Goal: Task Accomplishment & Management: Manage account settings

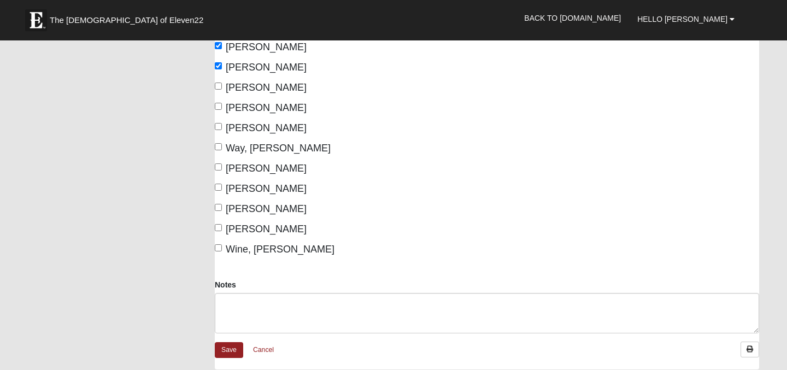
scroll to position [1902, 0]
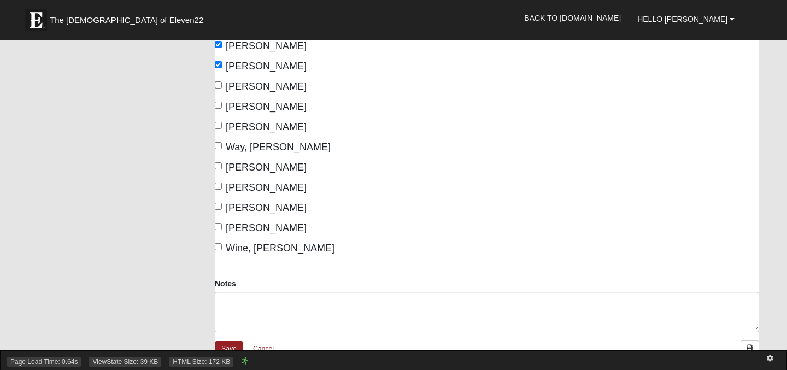
click at [231, 353] on div "Page Load Time: 0.64s ViewState Size: 39 KB HTML Size: 172 KB" at bounding box center [393, 360] width 787 height 20
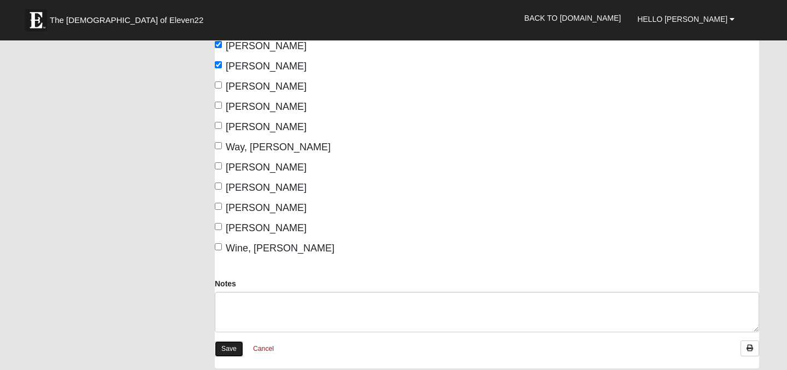
click at [232, 348] on link "Save" at bounding box center [229, 349] width 28 height 16
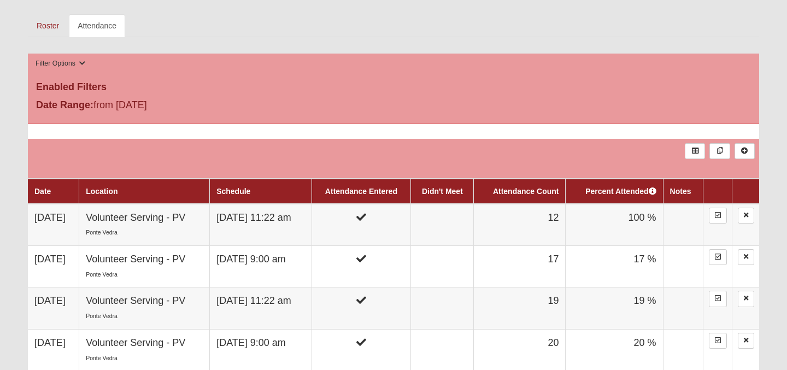
scroll to position [316, 0]
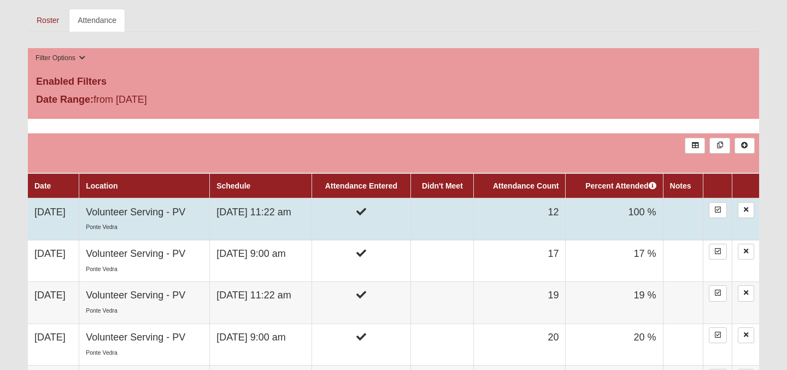
click at [64, 215] on td "[DATE]" at bounding box center [53, 219] width 51 height 42
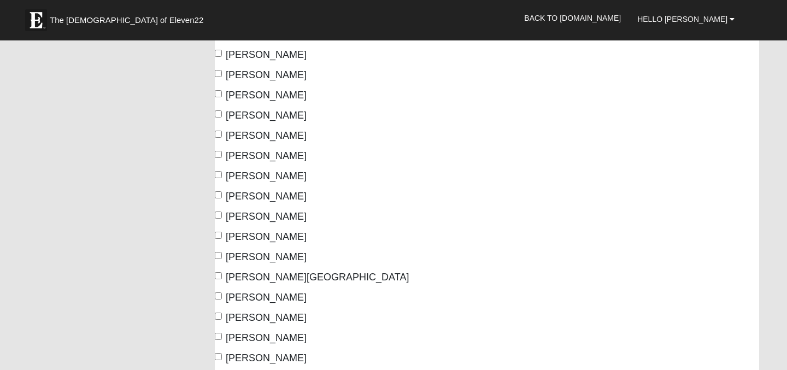
scroll to position [1167, 0]
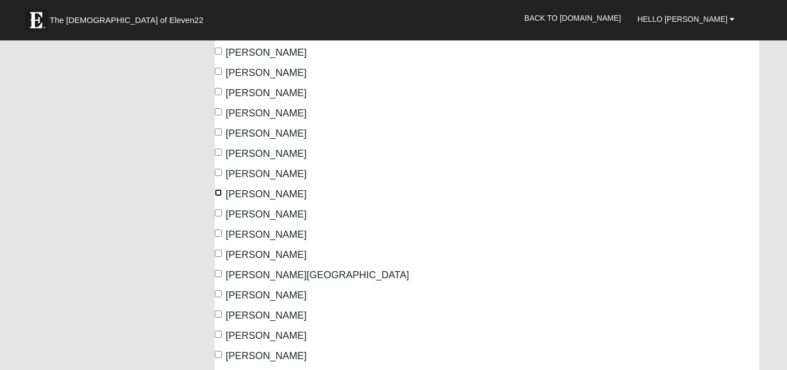
click at [220, 191] on input "[PERSON_NAME]" at bounding box center [218, 192] width 7 height 7
checkbox input "true"
click at [218, 253] on input "[PERSON_NAME]" at bounding box center [218, 253] width 7 height 7
checkbox input "true"
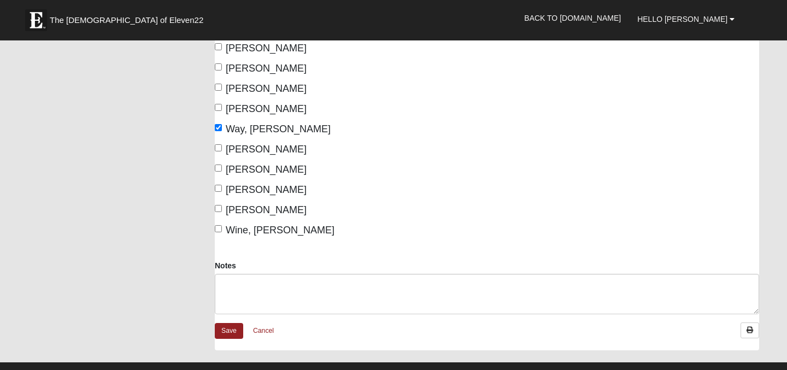
scroll to position [1941, 0]
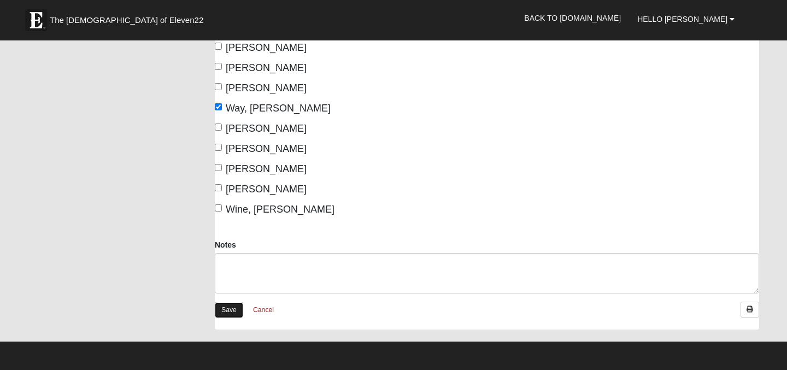
click at [232, 309] on link "Save" at bounding box center [229, 310] width 28 height 16
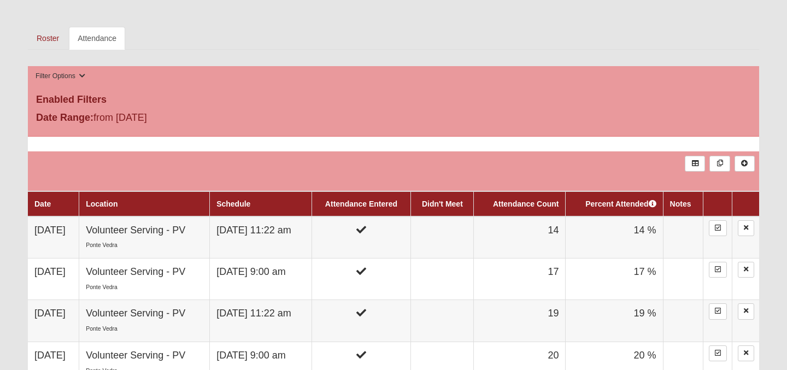
scroll to position [299, 0]
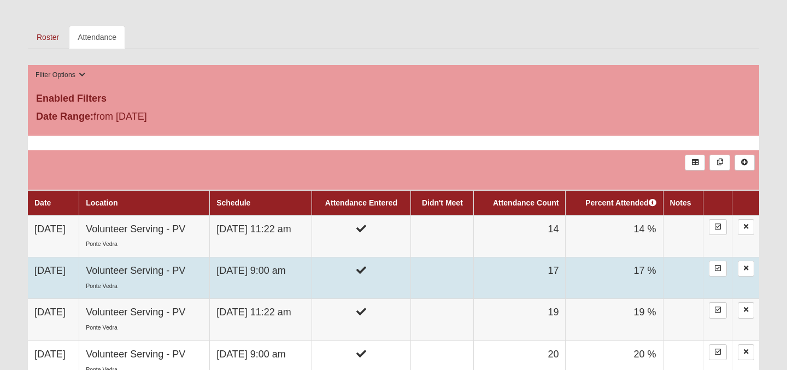
click at [181, 273] on td "Volunteer Serving - PV Ponte Vedra" at bounding box center [144, 278] width 131 height 42
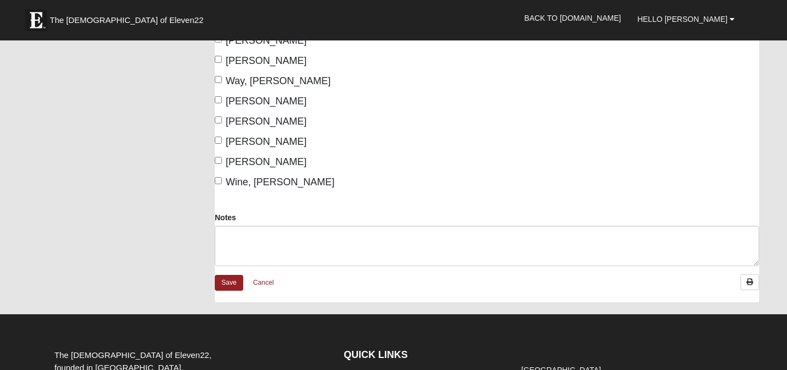
scroll to position [1969, 0]
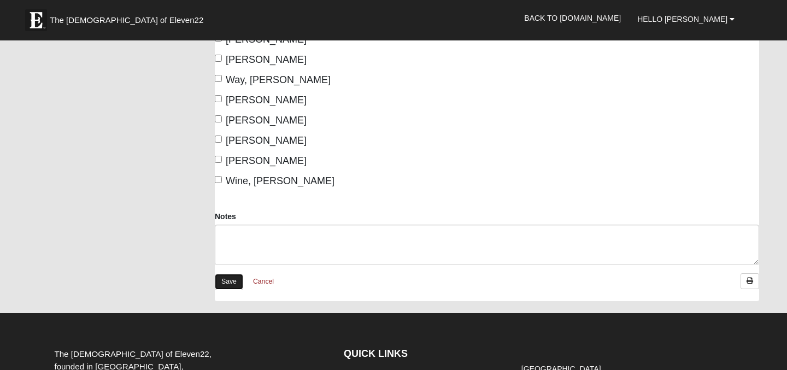
click at [237, 284] on link "Save" at bounding box center [229, 282] width 28 height 16
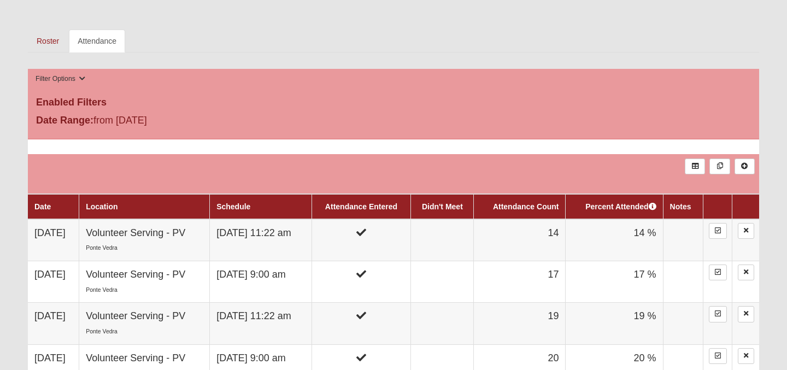
scroll to position [300, 0]
